Goal: Find specific page/section: Find specific page/section

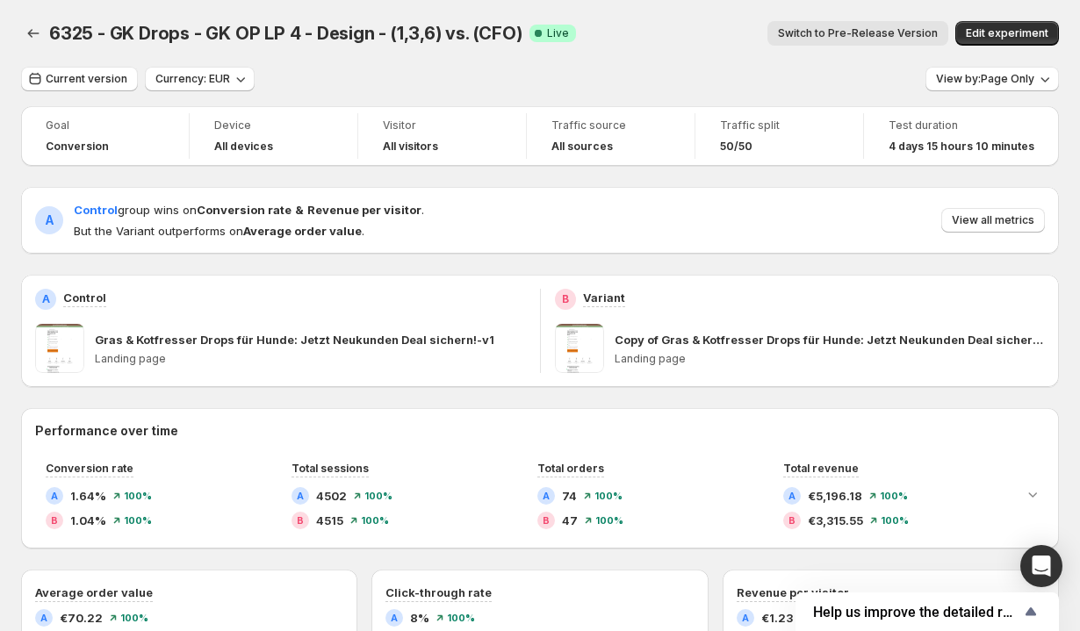
scroll to position [133, 0]
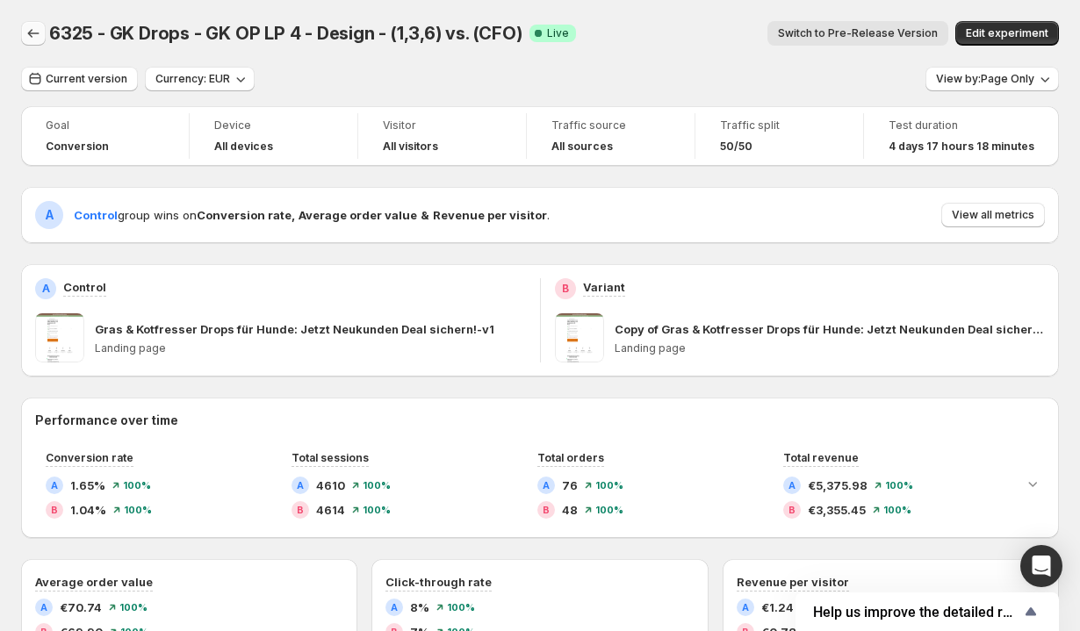
click at [32, 29] on icon "Back" at bounding box center [34, 34] width 18 height 18
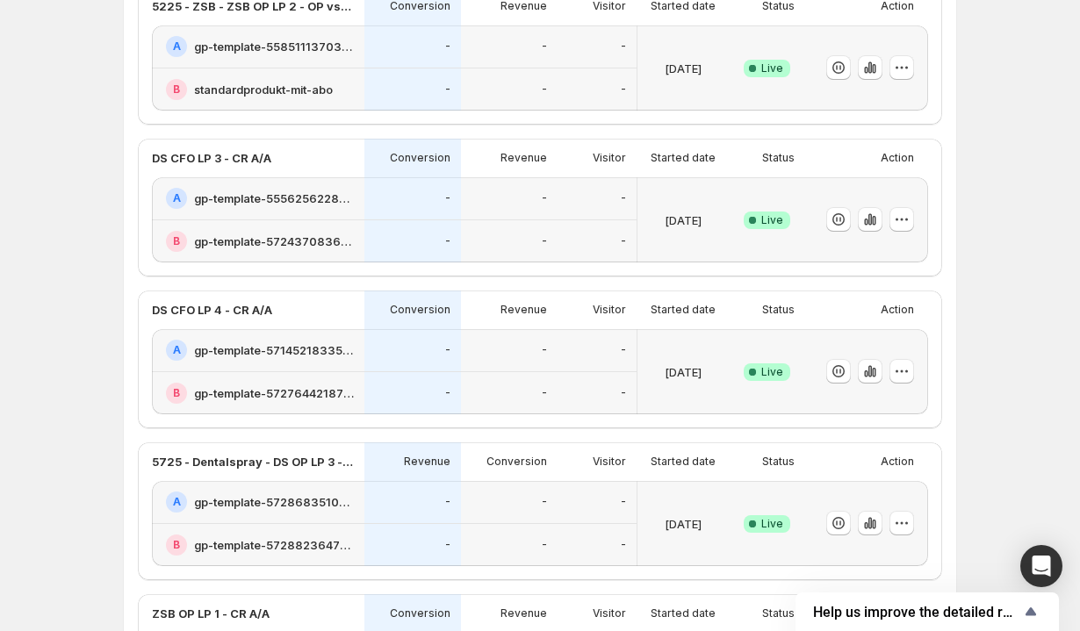
scroll to position [997, 0]
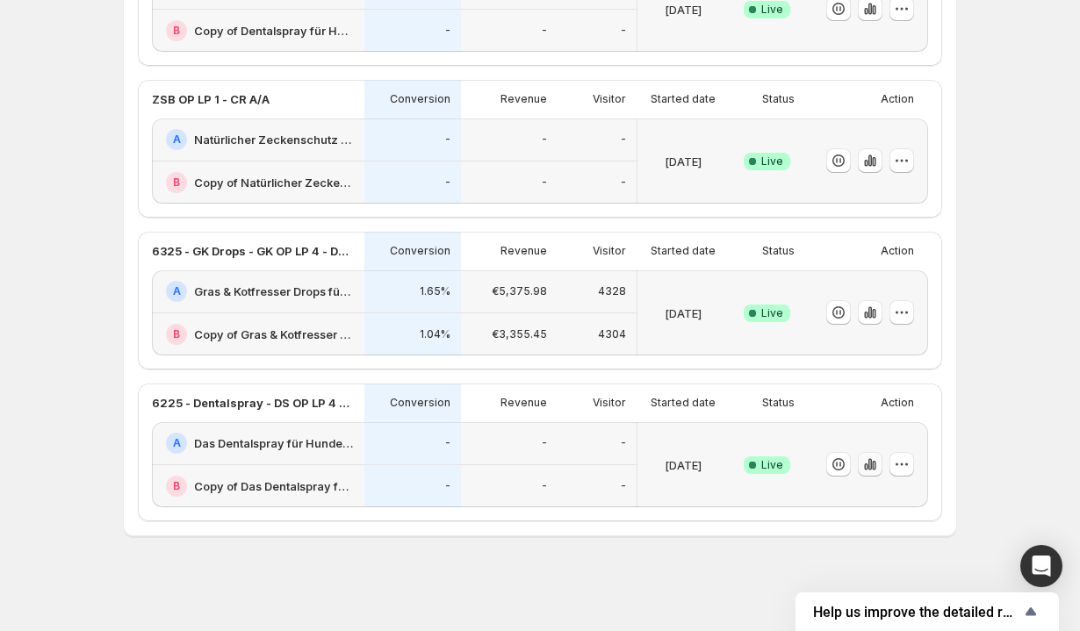
click at [870, 459] on icon "button" at bounding box center [870, 465] width 18 height 18
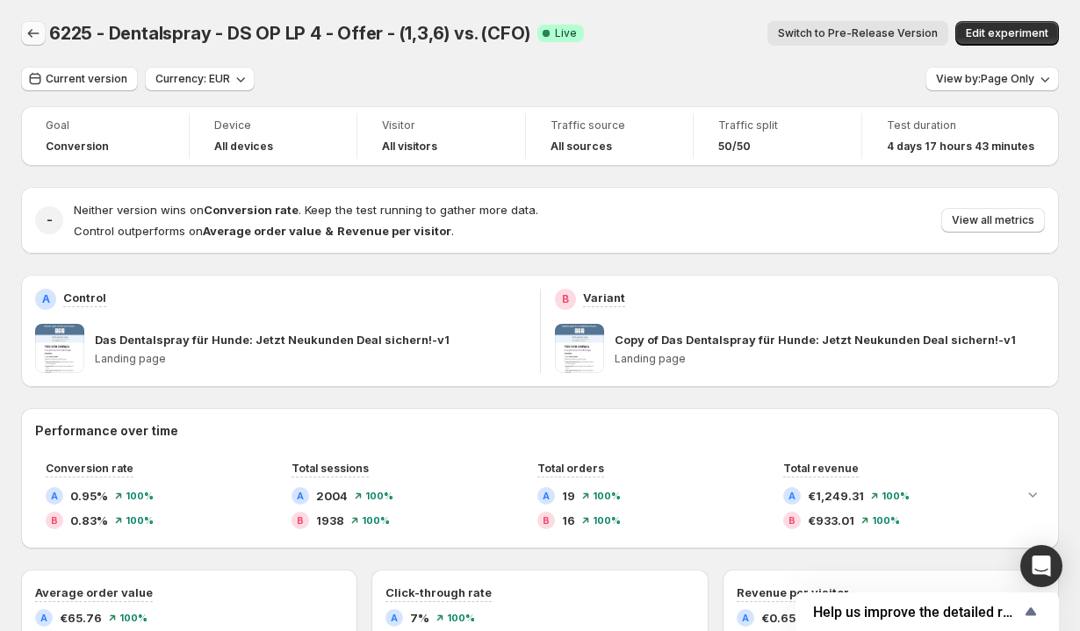
click at [32, 33] on icon "Back" at bounding box center [33, 33] width 11 height 9
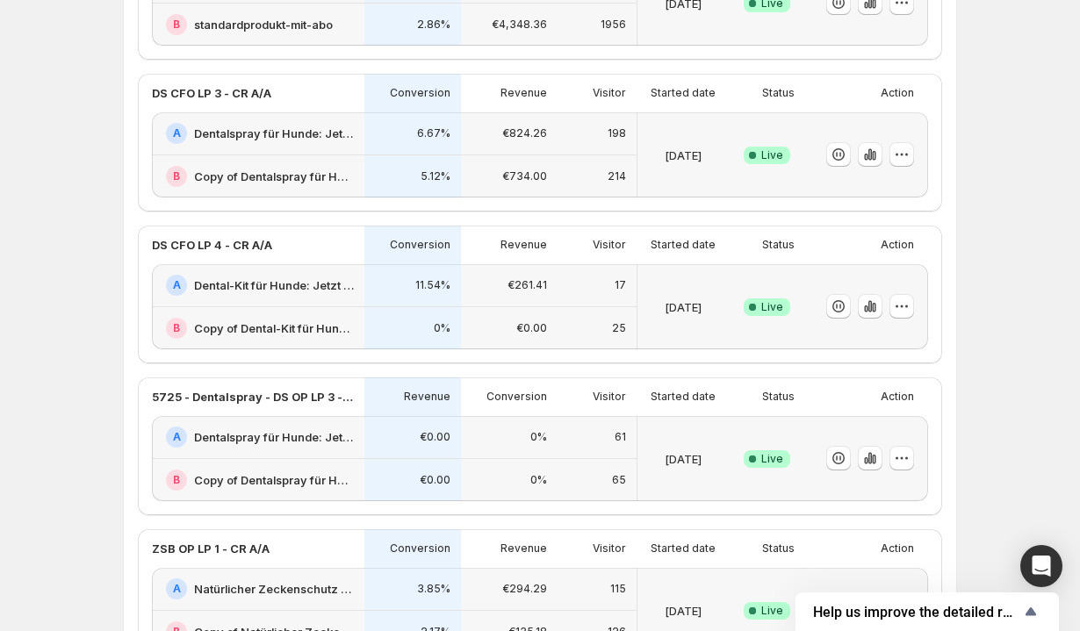
scroll to position [997, 0]
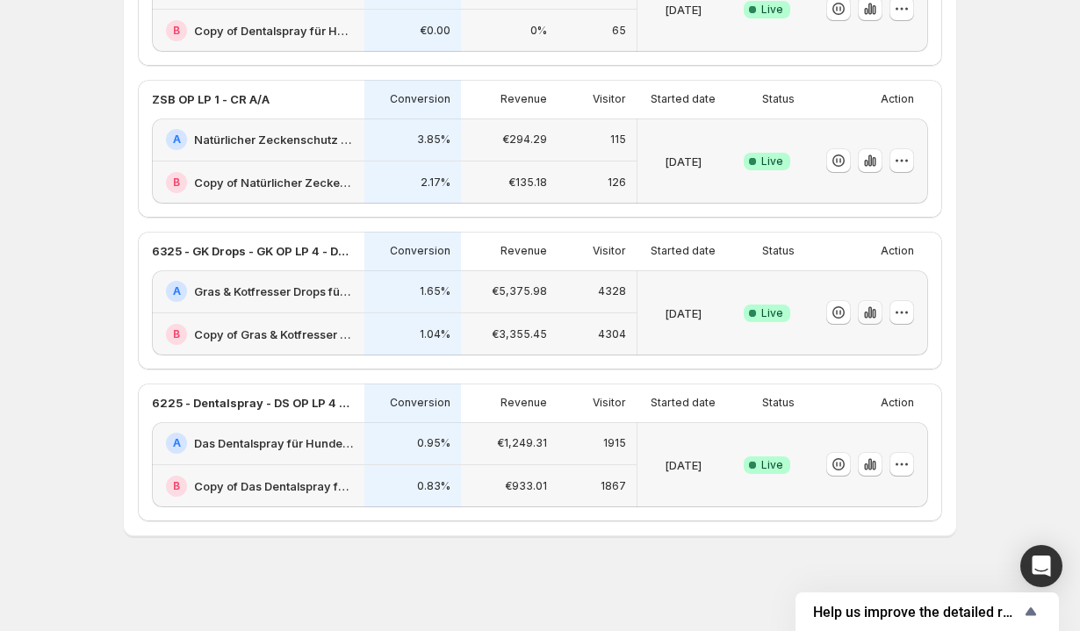
click at [869, 320] on icon "button" at bounding box center [870, 313] width 18 height 18
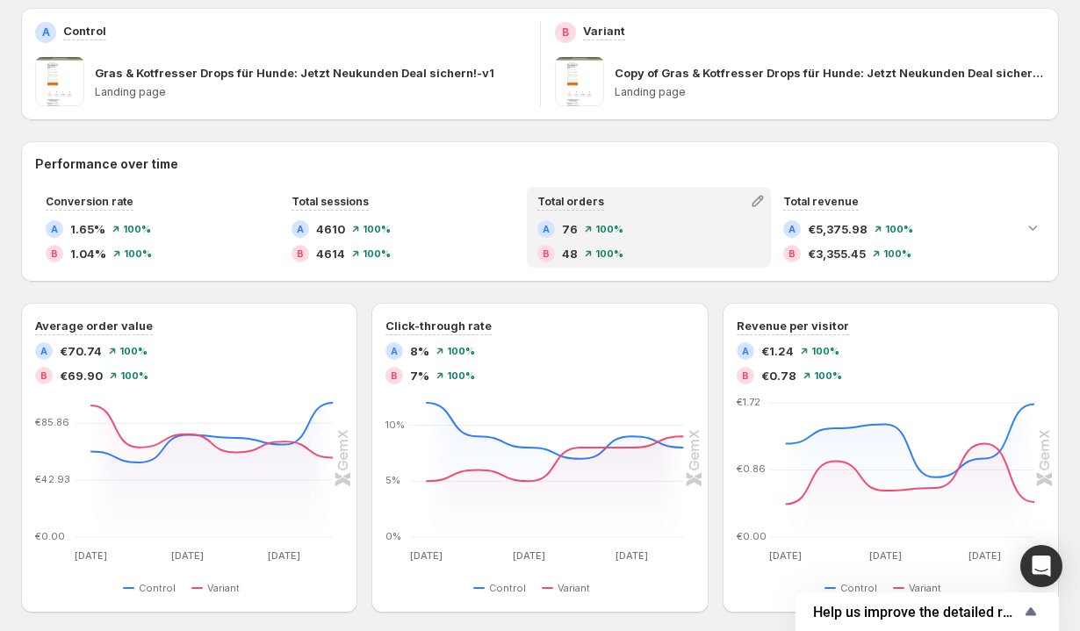
scroll to position [257, 0]
